Goal: Task Accomplishment & Management: Complete application form

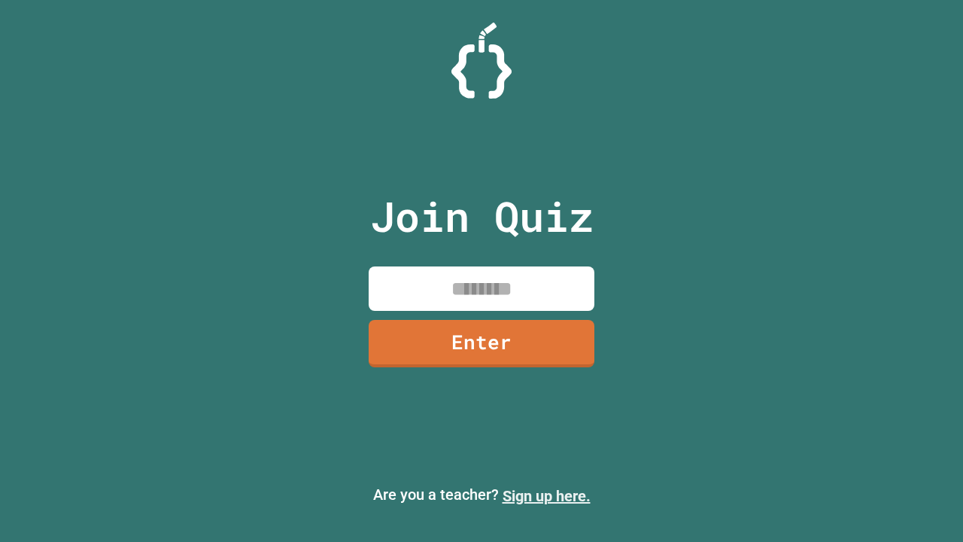
click at [546, 496] on link "Sign up here." at bounding box center [547, 496] width 88 height 18
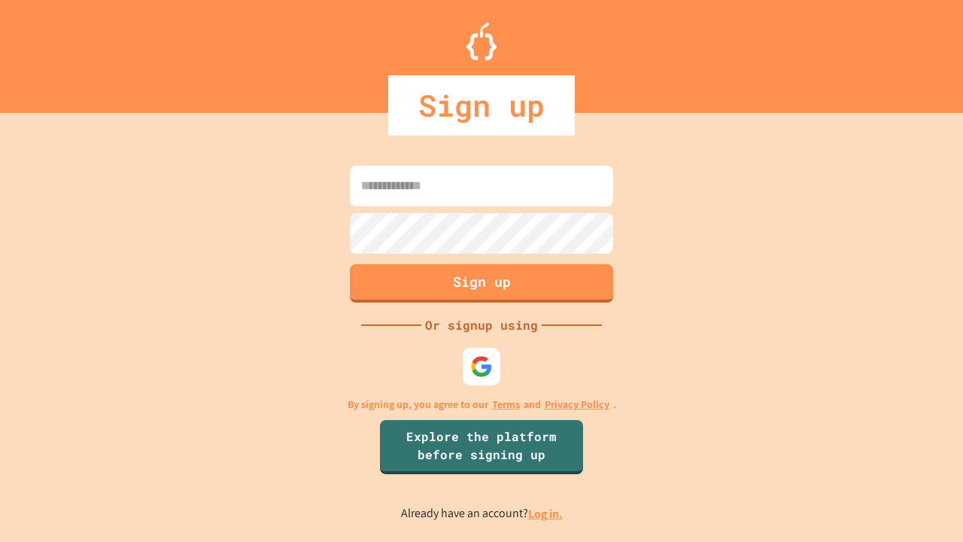
click at [546, 513] on link "Log in." at bounding box center [545, 514] width 35 height 16
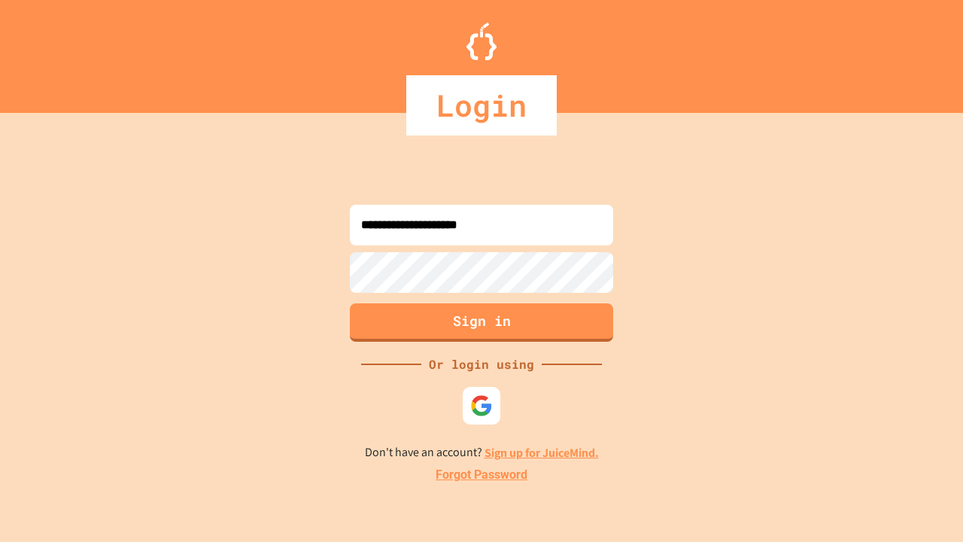
type input "**********"
